Goal: Check status

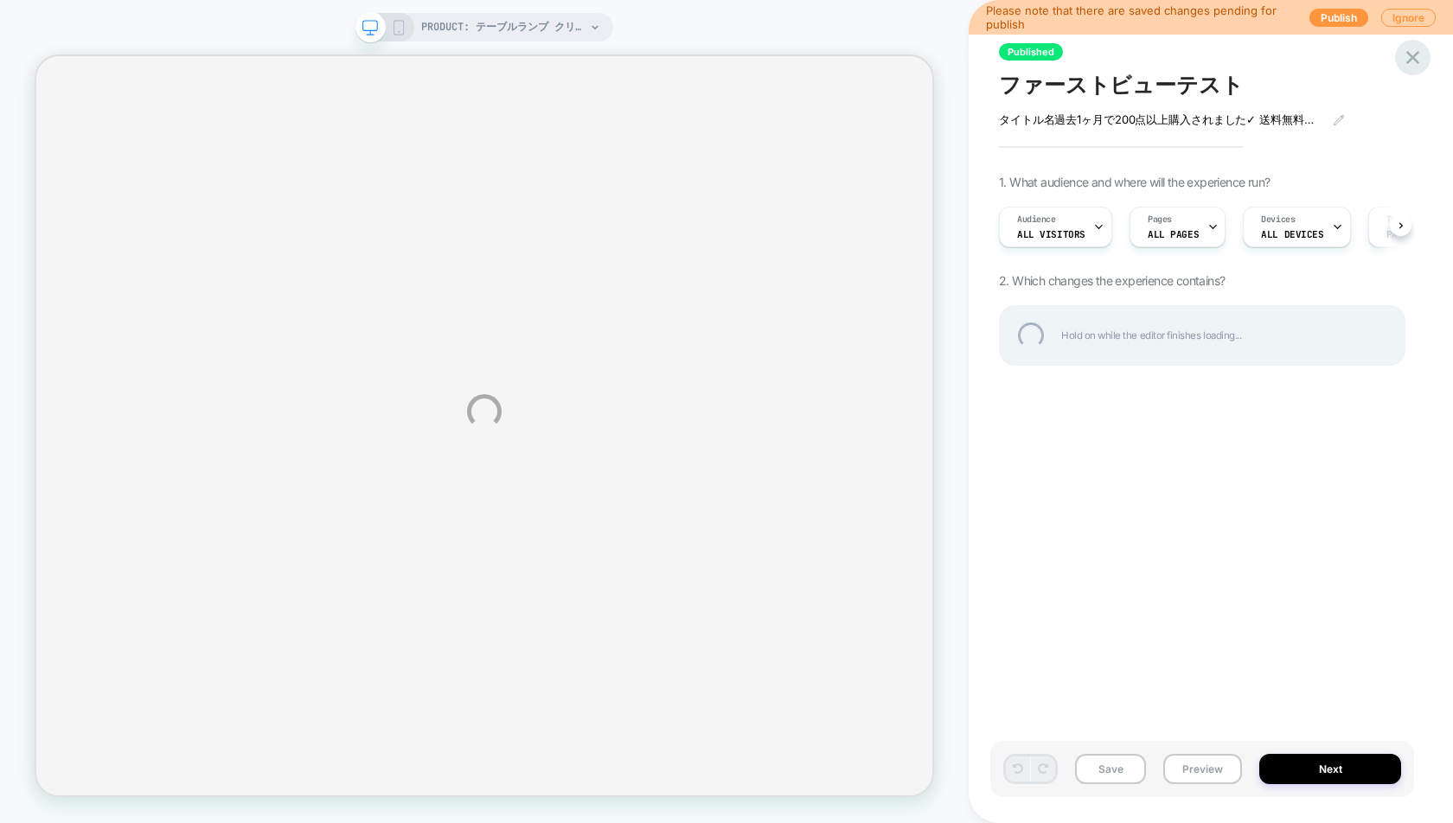
click at [1408, 56] on div at bounding box center [1412, 57] width 35 height 35
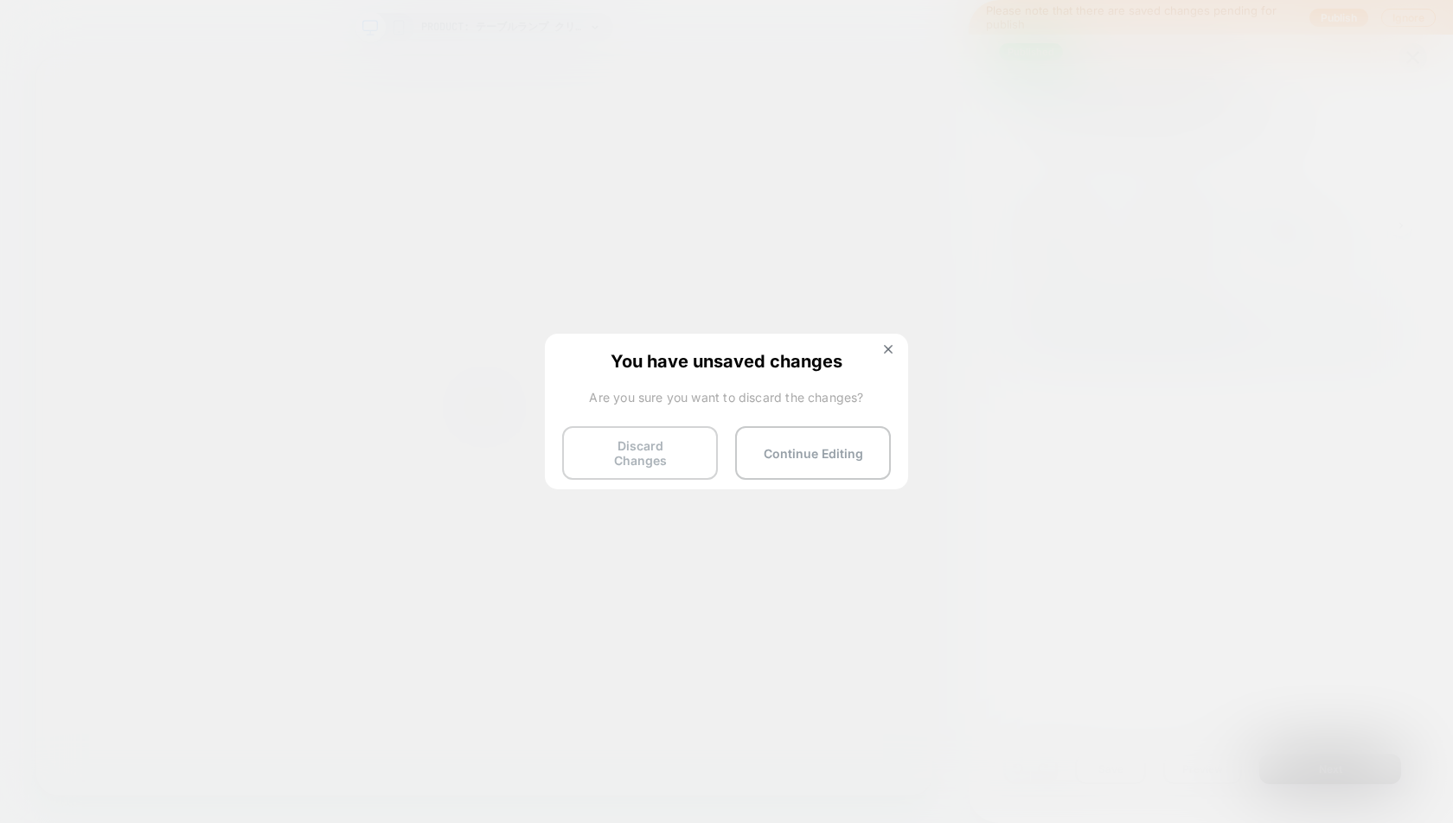
click at [654, 456] on button "Discard Changes" at bounding box center [640, 453] width 156 height 54
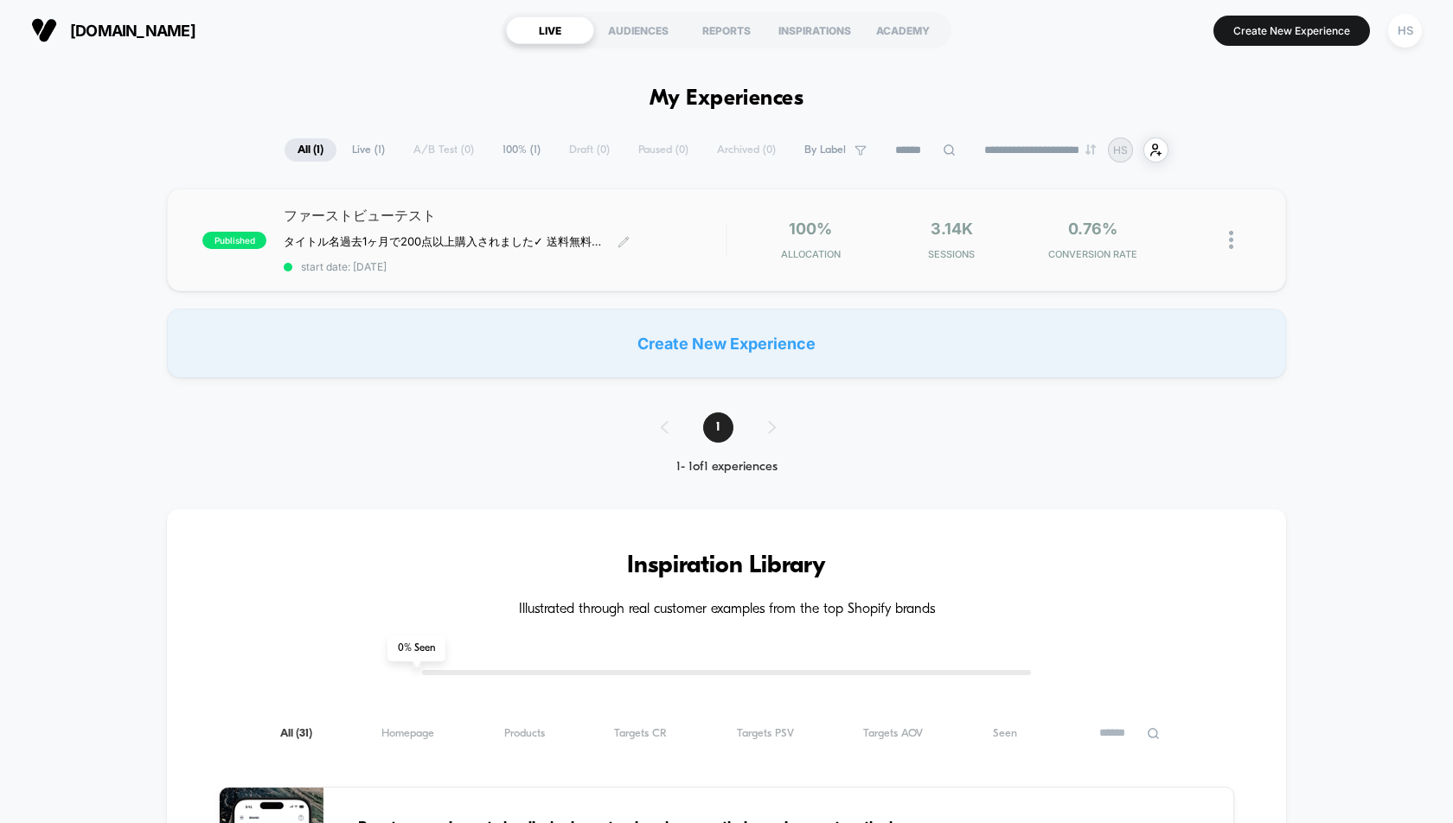
click at [693, 224] on span "ファーストビューテスト" at bounding box center [505, 216] width 442 height 19
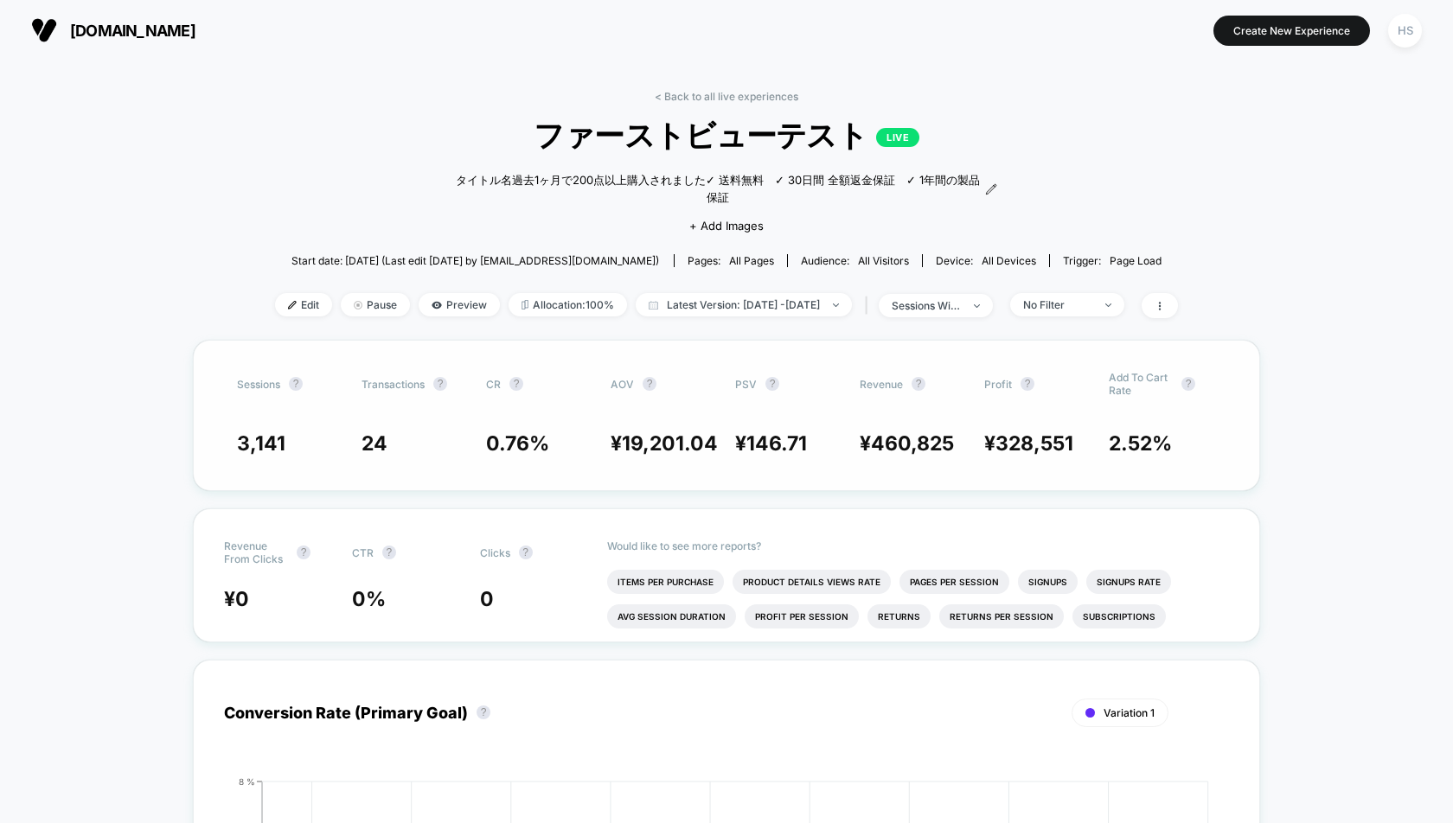
click at [654, 414] on div "Sessions ? Transactions ? CR ? AOV ? PSV ? Revenue ? Profit ? Add To Cart Rate …" at bounding box center [726, 415] width 1067 height 151
click at [291, 415] on div "Sessions ? Transactions ? CR ? AOV ? PSV ? Revenue ? Profit ? Add To Cart Rate …" at bounding box center [726, 415] width 1067 height 151
